Goal: Task Accomplishment & Management: Use online tool/utility

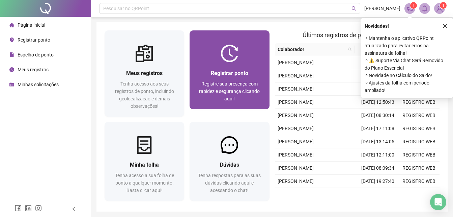
click at [222, 75] on span "Registrar ponto" at bounding box center [229, 73] width 37 height 6
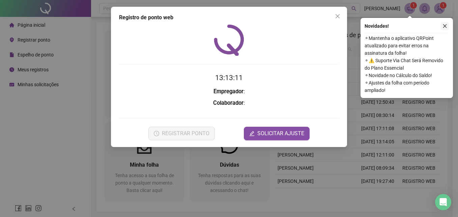
click at [445, 27] on icon "close" at bounding box center [445, 26] width 5 height 5
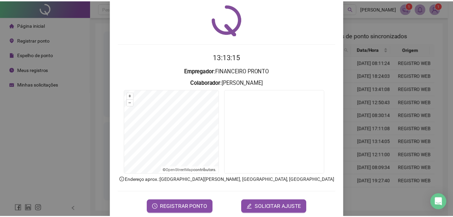
scroll to position [32, 0]
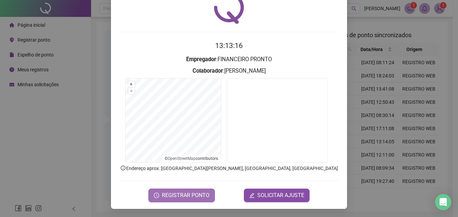
click at [195, 194] on span "REGISTRAR PONTO" at bounding box center [186, 195] width 48 height 8
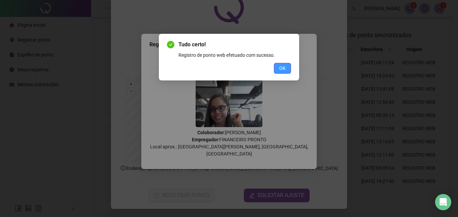
click at [288, 69] on button "OK" at bounding box center [282, 68] width 17 height 11
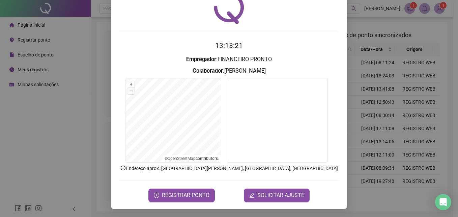
click at [375, 105] on div "Registro de ponto web 13:13:21 Empregador : FINANCEIRO PRONTO Colaborador : GIS…" at bounding box center [229, 108] width 458 height 217
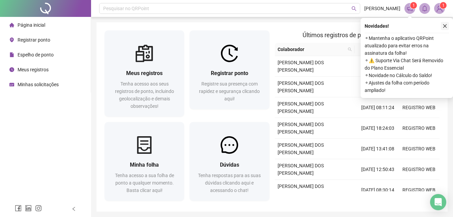
click at [445, 25] on icon "close" at bounding box center [445, 26] width 5 height 5
